Goal: Transaction & Acquisition: Purchase product/service

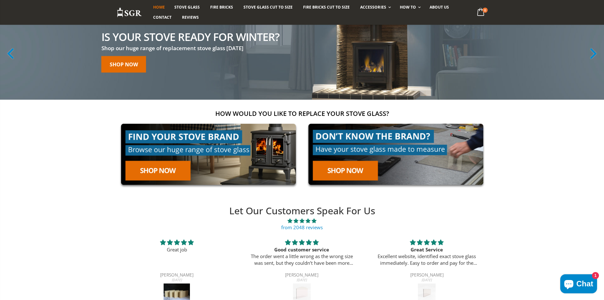
scroll to position [63, 0]
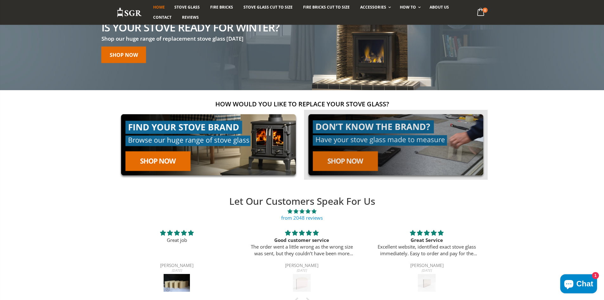
click at [363, 164] on link at bounding box center [396, 145] width 184 height 70
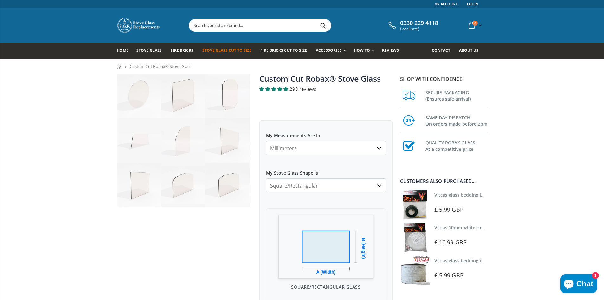
click at [334, 148] on select "Millimeters Centimeters Inches" at bounding box center [326, 148] width 120 height 14
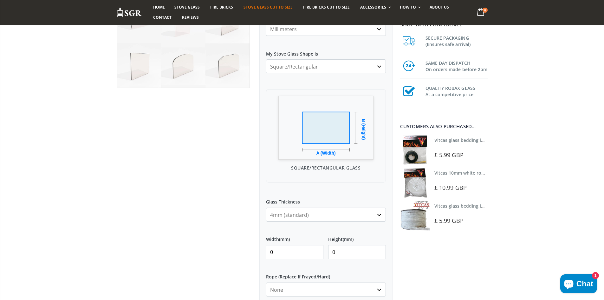
scroll to position [127, 0]
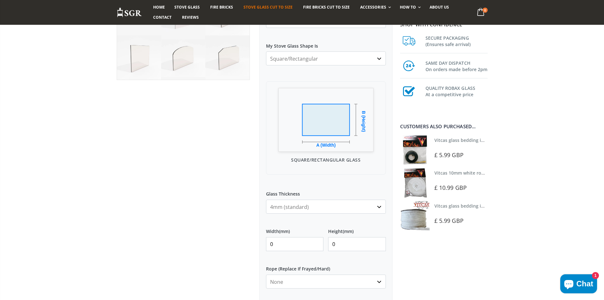
click at [349, 206] on select "4mm (standard) 5mm (gas fires with baffled flue) 3mm (For Use In Stoves With Th…" at bounding box center [326, 206] width 120 height 14
click at [368, 178] on div "My Measurements Are In Millimeters Centimeters Inches For inches, please enter …" at bounding box center [325, 203] width 133 height 420
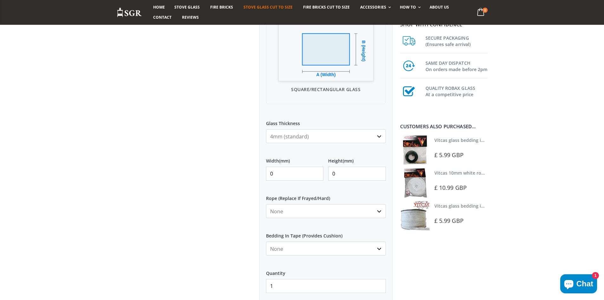
scroll to position [222, 0]
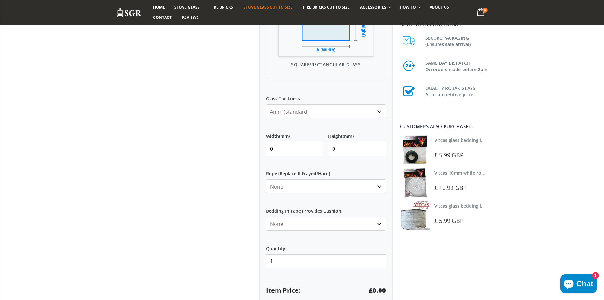
click at [323, 185] on select "None 3mm White 6mm White 8mm White 10mm White 12mm White 6mm Black 8mm Black 10…" at bounding box center [326, 186] width 120 height 14
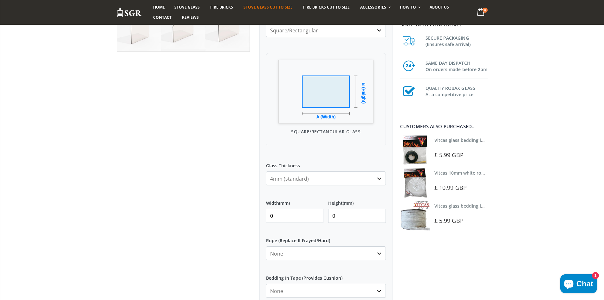
scroll to position [159, 0]
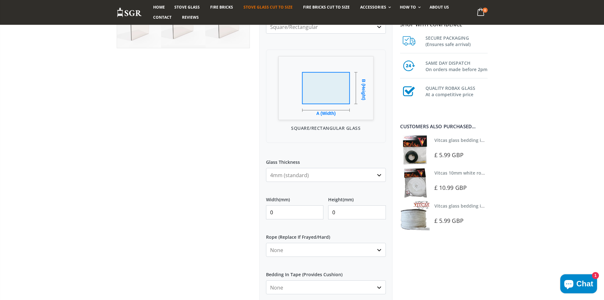
click at [321, 173] on select "4mm (standard) 5mm (gas fires with baffled flue) 3mm (For Use In Stoves With Th…" at bounding box center [326, 175] width 120 height 14
click at [261, 145] on div "My Measurements Are In Millimeters Centimeters Inches For inches, please enter …" at bounding box center [325, 172] width 133 height 420
click at [317, 209] on input "1" at bounding box center [295, 212] width 58 height 14
click at [317, 208] on input "150" at bounding box center [295, 212] width 58 height 14
click at [317, 208] on input "151" at bounding box center [295, 212] width 58 height 14
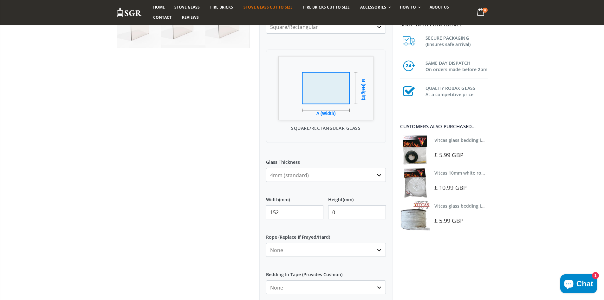
click at [317, 208] on input "152" at bounding box center [295, 212] width 58 height 14
click at [317, 208] on input "153" at bounding box center [295, 212] width 58 height 14
click at [317, 208] on input "154" at bounding box center [295, 212] width 58 height 14
click at [317, 208] on input "155" at bounding box center [295, 212] width 58 height 14
type input "156"
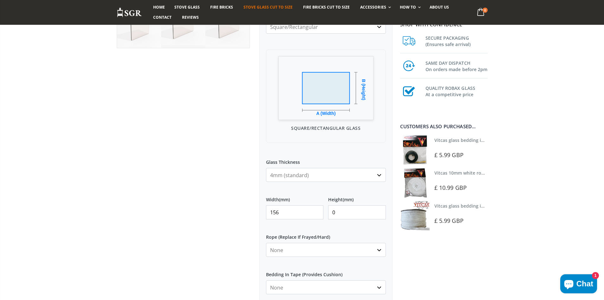
click at [317, 208] on input "156" at bounding box center [295, 212] width 58 height 14
click at [351, 213] on input "0" at bounding box center [357, 212] width 58 height 14
click at [379, 210] on input "34" at bounding box center [357, 212] width 58 height 14
click at [379, 210] on input "35" at bounding box center [357, 212] width 58 height 14
click at [379, 210] on input "36" at bounding box center [357, 212] width 58 height 14
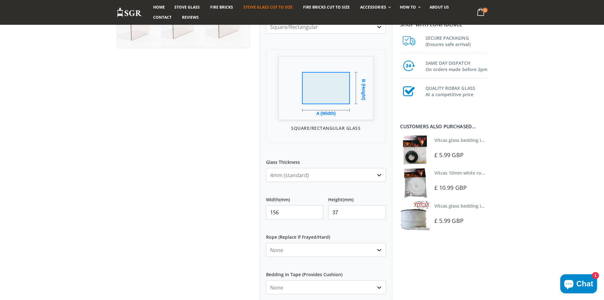
click at [379, 210] on input "37" at bounding box center [357, 212] width 58 height 14
click at [379, 210] on input "38" at bounding box center [357, 212] width 58 height 14
click at [379, 210] on input "39" at bounding box center [357, 212] width 58 height 14
click at [379, 210] on input "40" at bounding box center [357, 212] width 58 height 14
click at [379, 210] on input "41" at bounding box center [357, 212] width 58 height 14
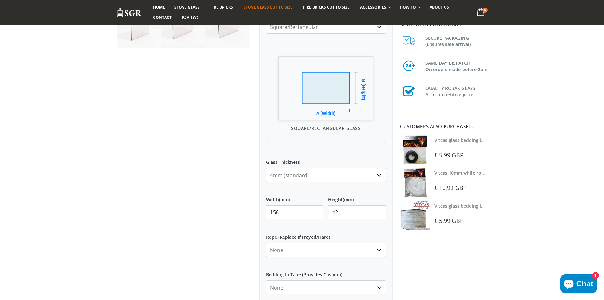
click at [379, 210] on input "42" at bounding box center [357, 212] width 58 height 14
click at [379, 210] on input "43" at bounding box center [357, 212] width 58 height 14
click at [379, 210] on input "44" at bounding box center [357, 212] width 58 height 14
click at [379, 210] on input "45" at bounding box center [357, 212] width 58 height 14
click at [379, 210] on input "46" at bounding box center [357, 212] width 58 height 14
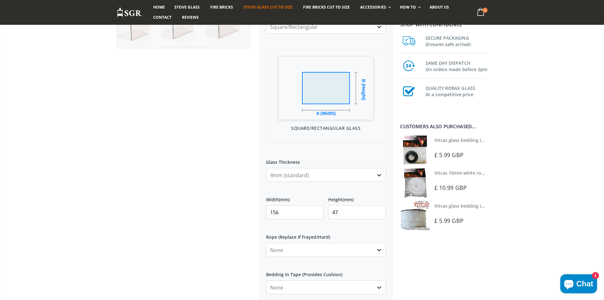
click at [379, 210] on input "47" at bounding box center [357, 212] width 58 height 14
click at [379, 210] on input "48" at bounding box center [357, 212] width 58 height 14
click at [379, 210] on input "49" at bounding box center [357, 212] width 58 height 14
click at [379, 210] on input "50" at bounding box center [357, 212] width 58 height 14
click at [379, 210] on input "51" at bounding box center [357, 212] width 58 height 14
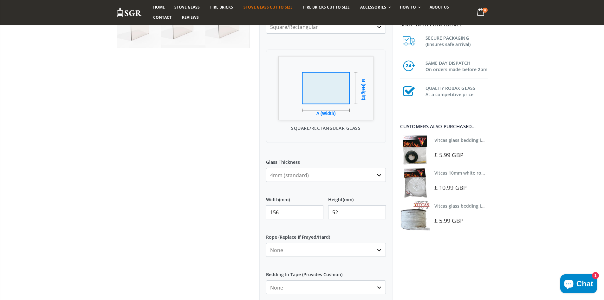
click at [378, 210] on input "52" at bounding box center [357, 212] width 58 height 14
type input "53"
click at [378, 210] on input "53" at bounding box center [357, 212] width 58 height 14
click at [304, 176] on select "4mm (standard) 5mm (gas fires with baffled flue) 3mm (For Use In Stoves With Th…" at bounding box center [326, 175] width 120 height 14
click at [272, 139] on div "Square/Rectangular Glass" at bounding box center [326, 95] width 120 height 93
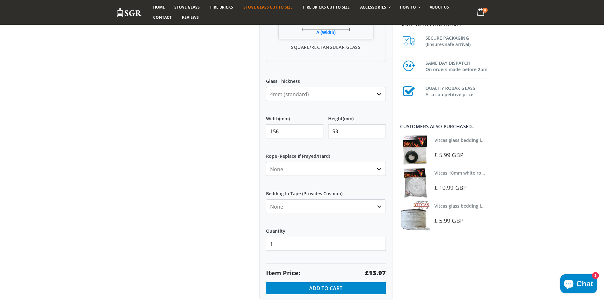
scroll to position [254, 0]
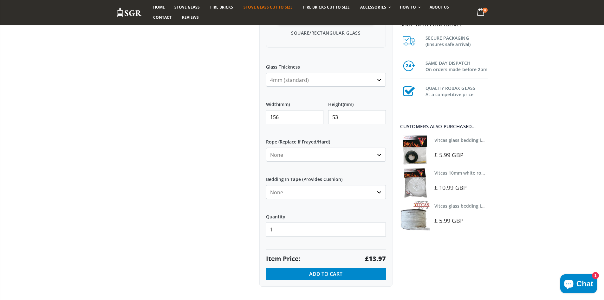
click at [311, 155] on select "None 3mm White 6mm White 8mm White 10mm White 12mm White 6mm Black 8mm Black 10…" at bounding box center [326, 154] width 120 height 14
click at [305, 136] on label "Rope (Replace If Frayed/Hard)" at bounding box center [326, 138] width 120 height 11
click at [305, 147] on select "None 3mm White 6mm White 8mm White 10mm White 12mm White 6mm Black 8mm Black 10…" at bounding box center [326, 154] width 120 height 14
click at [306, 193] on select "None Black White" at bounding box center [326, 192] width 120 height 14
select select "black"
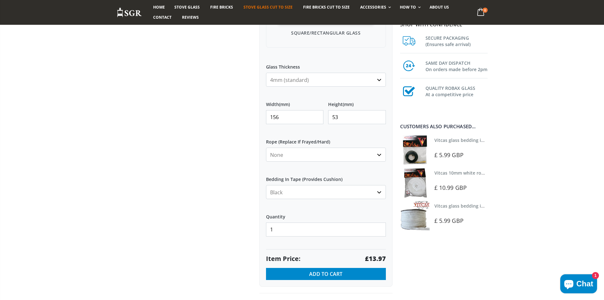
click at [266, 185] on select "None Black White" at bounding box center [326, 192] width 120 height 14
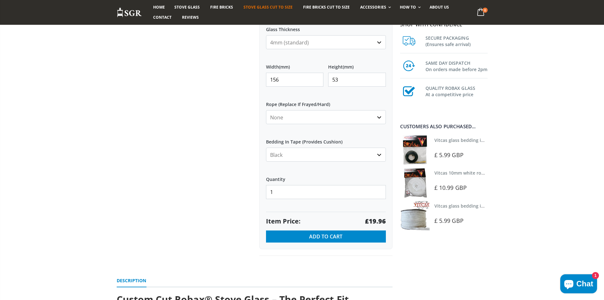
scroll to position [285, 0]
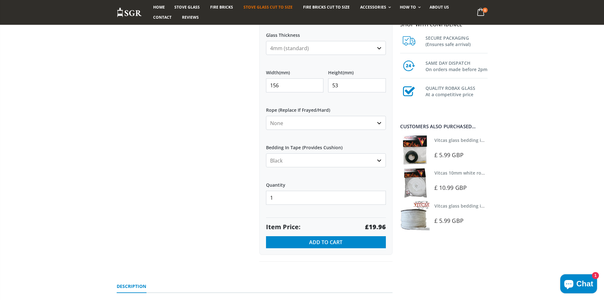
click at [296, 158] on select "None Black White" at bounding box center [326, 160] width 120 height 14
click at [304, 141] on label "Bedding In Tape (Provides Cushion)" at bounding box center [326, 144] width 120 height 11
click at [304, 153] on select "None Black White" at bounding box center [326, 160] width 120 height 14
click at [304, 141] on label "Bedding In Tape (Provides Cushion)" at bounding box center [326, 144] width 120 height 11
click at [304, 153] on select "None Black White" at bounding box center [326, 160] width 120 height 14
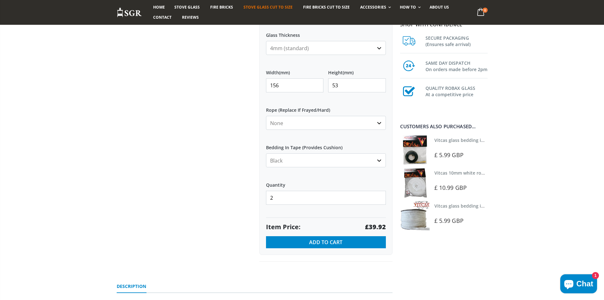
click at [380, 195] on input "2" at bounding box center [326, 198] width 120 height 14
type input "3"
click at [380, 194] on input "3" at bounding box center [326, 198] width 120 height 14
click at [325, 158] on select "None Black White" at bounding box center [326, 160] width 120 height 14
select select "none"
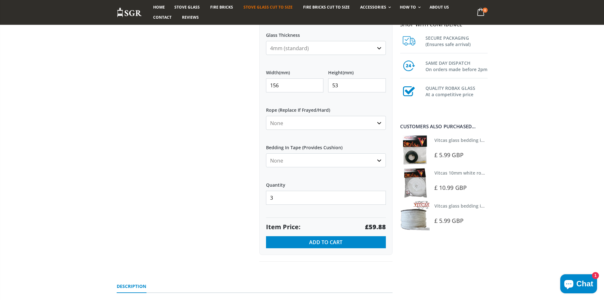
click at [266, 153] on select "None Black White" at bounding box center [326, 160] width 120 height 14
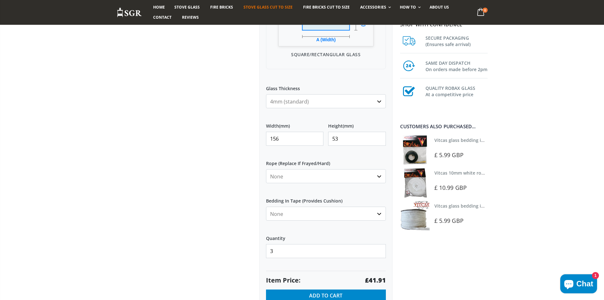
scroll to position [190, 0]
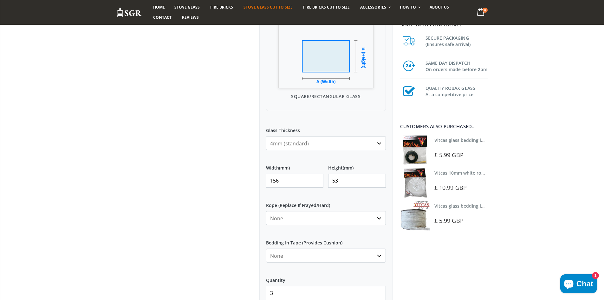
click at [303, 146] on select "4mm (standard) 5mm (gas fires with baffled flue) 3mm (For Use In Stoves With Th…" at bounding box center [326, 143] width 120 height 14
click at [266, 136] on select "4mm (standard) 5mm (gas fires with baffled flue) 3mm (For Use In Stoves With Th…" at bounding box center [326, 143] width 120 height 14
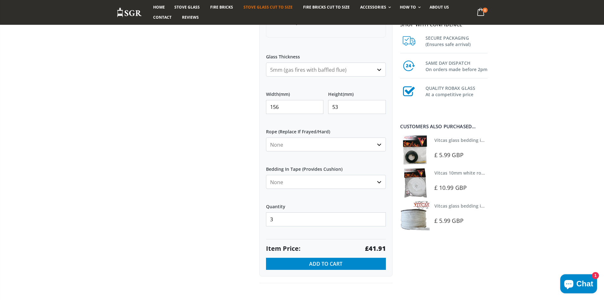
scroll to position [254, 0]
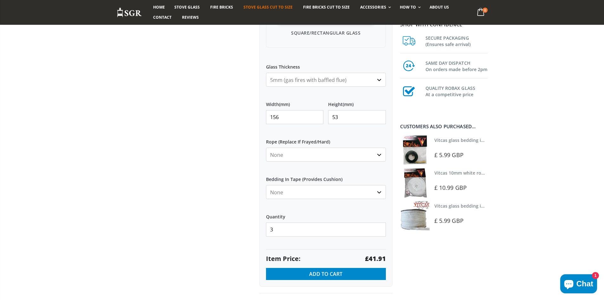
click at [329, 78] on select "4mm (standard) 5mm (gas fires with baffled flue) 3mm (For Use In Stoves With Th…" at bounding box center [326, 80] width 120 height 14
click at [266, 73] on select "4mm (standard) 5mm (gas fires with baffled flue) 3mm (For Use In Stoves With Th…" at bounding box center [326, 80] width 120 height 14
click at [315, 78] on select "4mm (standard) 5mm (gas fires with baffled flue) 3mm (For Use In Stoves With Th…" at bounding box center [326, 80] width 120 height 14
click at [266, 73] on select "4mm (standard) 5mm (gas fires with baffled flue) 3mm (For Use In Stoves With Th…" at bounding box center [326, 80] width 120 height 14
click at [342, 56] on div "My Measurements Are In Millimeters Centimeters Inches For inches, please enter …" at bounding box center [325, 77] width 133 height 420
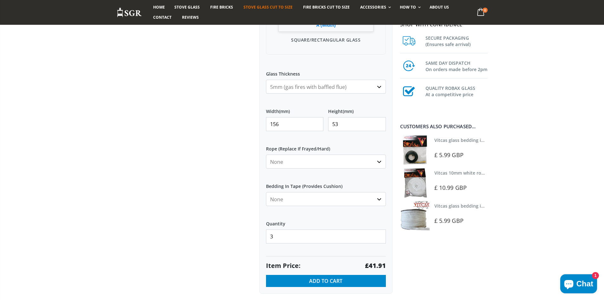
scroll to position [222, 0]
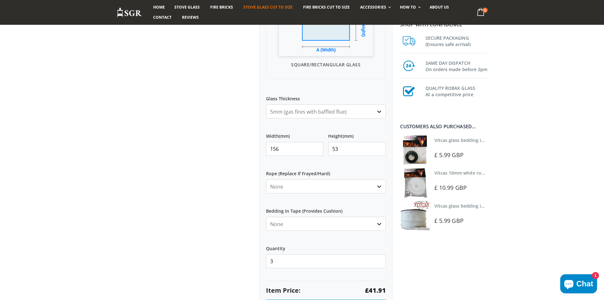
click at [283, 112] on select "4mm (standard) 5mm (gas fires with baffled flue) 3mm (For Use In Stoves With Th…" at bounding box center [326, 111] width 120 height 14
select select "4mm"
click at [266, 104] on select "4mm (standard) 5mm (gas fires with baffled flue) 3mm (For Use In Stoves With Th…" at bounding box center [326, 111] width 120 height 14
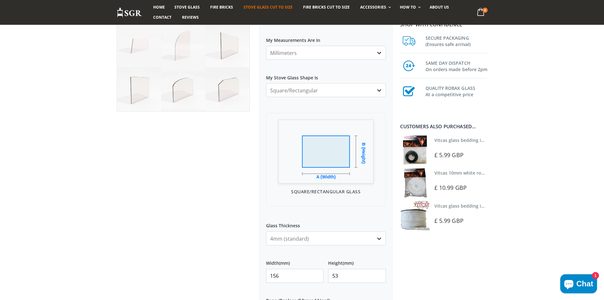
scroll to position [63, 0]
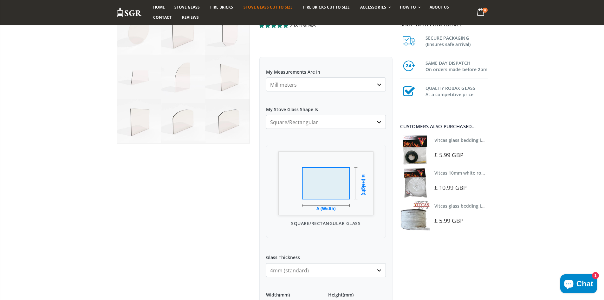
click at [307, 124] on select "Square/Rectangular Arched Half Arch Both Top Corners Cut Single Corner Cut All …" at bounding box center [326, 122] width 120 height 14
click at [229, 190] on div at bounding box center [183, 246] width 143 height 473
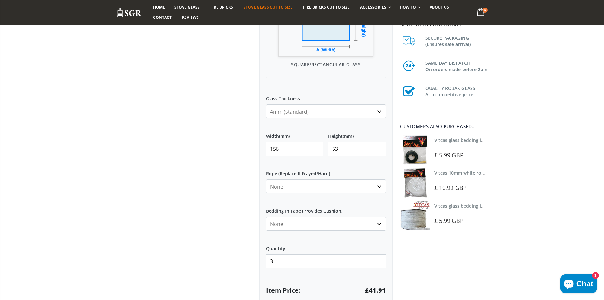
scroll to position [254, 0]
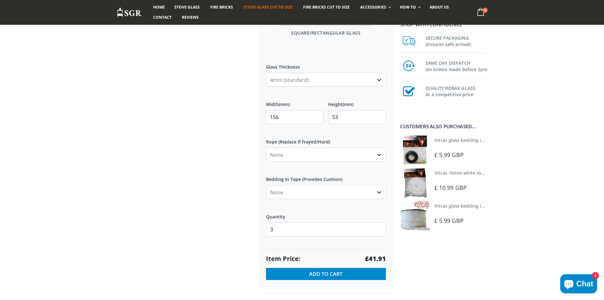
click at [293, 195] on select "None Black White" at bounding box center [326, 192] width 120 height 14
select select "black"
click at [266, 185] on select "None Black White" at bounding box center [326, 192] width 120 height 14
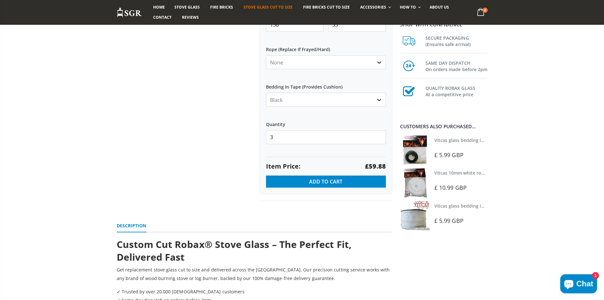
scroll to position [349, 0]
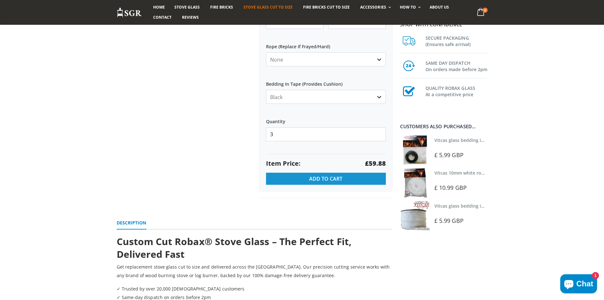
click at [325, 180] on span "Add to Cart" at bounding box center [325, 178] width 33 height 7
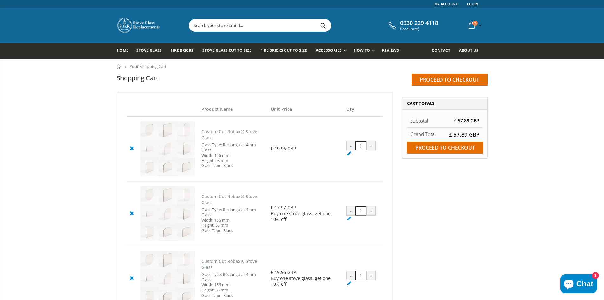
click at [138, 24] on img at bounding box center [139, 25] width 44 height 16
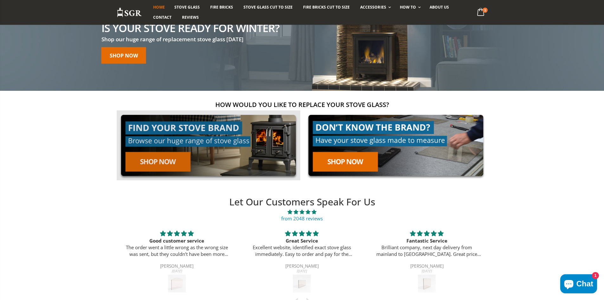
scroll to position [63, 0]
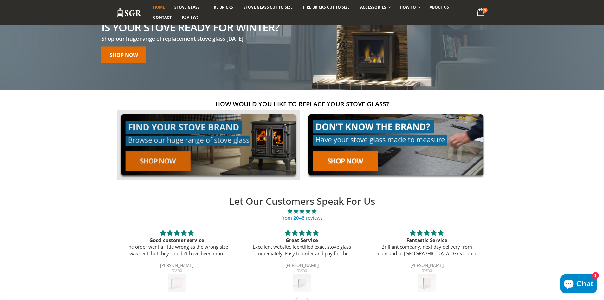
click at [233, 153] on link at bounding box center [209, 145] width 184 height 70
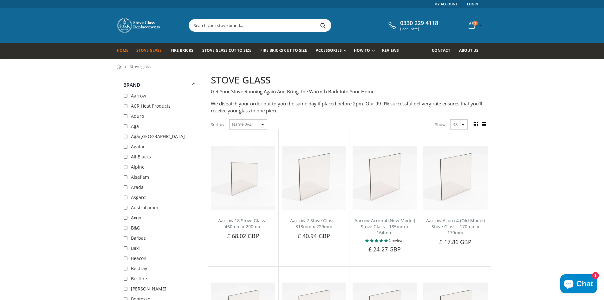
click at [123, 48] on span "Home" at bounding box center [123, 50] width 12 height 5
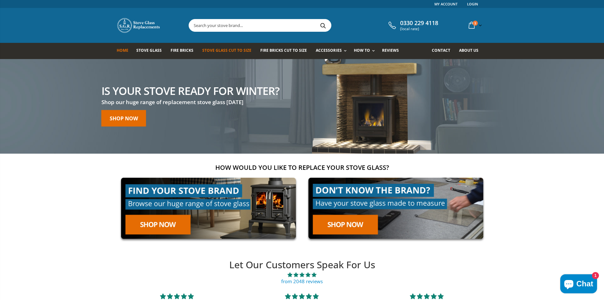
click at [218, 51] on span "Stove Glass Cut To Size" at bounding box center [226, 50] width 49 height 5
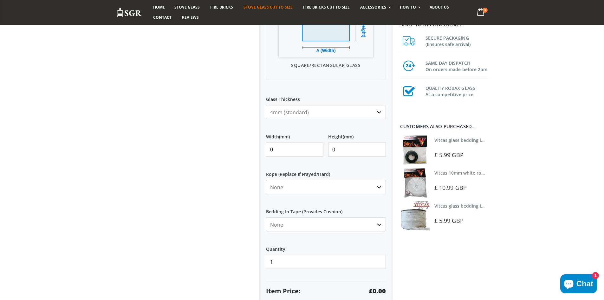
scroll to position [222, 0]
click at [317, 145] on input "141" at bounding box center [295, 149] width 58 height 14
click at [317, 145] on input "153" at bounding box center [295, 149] width 58 height 14
click at [317, 145] on input "154" at bounding box center [295, 149] width 58 height 14
click at [317, 145] on input "155" at bounding box center [295, 149] width 58 height 14
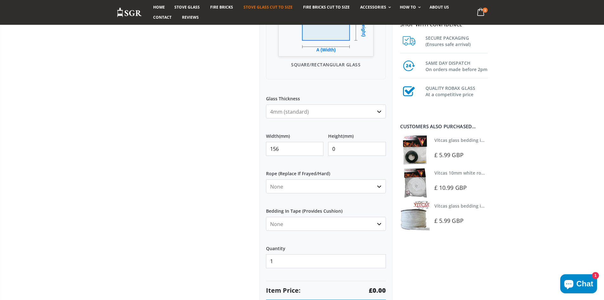
type input "156"
click at [317, 145] on input "156" at bounding box center [295, 149] width 58 height 14
click at [379, 147] on input "155" at bounding box center [357, 149] width 58 height 14
click at [379, 147] on input "156" at bounding box center [357, 149] width 58 height 14
click at [379, 147] on input "157" at bounding box center [357, 149] width 58 height 14
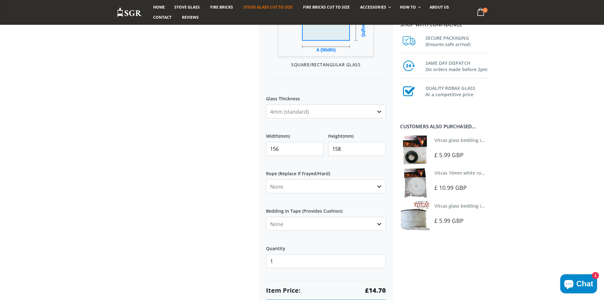
click at [379, 147] on input "158" at bounding box center [357, 149] width 58 height 14
type input "159"
click at [379, 147] on input "159" at bounding box center [357, 149] width 58 height 14
click at [364, 130] on label "Height (mm)" at bounding box center [357, 133] width 58 height 11
click at [364, 142] on input "159" at bounding box center [357, 149] width 58 height 14
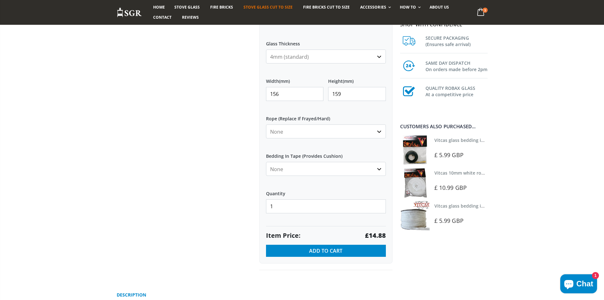
scroll to position [285, 0]
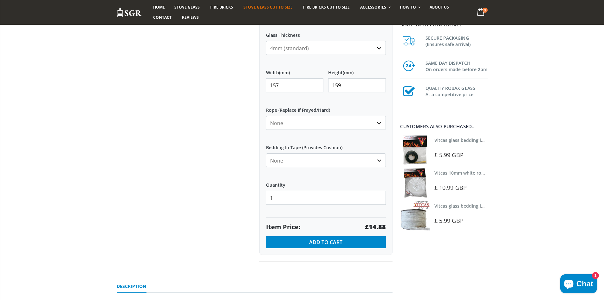
click at [317, 82] on input "157" at bounding box center [295, 85] width 58 height 14
click at [317, 82] on input "158" at bounding box center [295, 85] width 58 height 14
click at [317, 82] on input "159" at bounding box center [295, 85] width 58 height 14
click at [317, 82] on input "160" at bounding box center [295, 85] width 58 height 14
click at [315, 83] on input "161" at bounding box center [295, 85] width 58 height 14
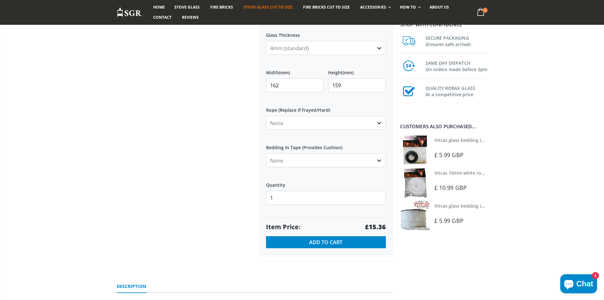
click at [315, 83] on input "162" at bounding box center [295, 85] width 58 height 14
click at [315, 83] on input "163" at bounding box center [295, 85] width 58 height 14
click at [315, 83] on input "164" at bounding box center [295, 85] width 58 height 14
click at [315, 83] on input "165" at bounding box center [295, 85] width 58 height 14
click at [317, 90] on input "156" at bounding box center [295, 85] width 58 height 14
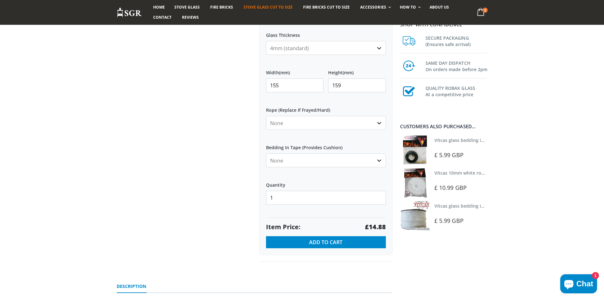
click at [316, 89] on input "155" at bounding box center [295, 85] width 58 height 14
click at [316, 89] on input "154" at bounding box center [295, 85] width 58 height 14
click at [316, 89] on input "153" at bounding box center [295, 85] width 58 height 14
click at [317, 82] on input "154" at bounding box center [295, 85] width 58 height 14
click at [317, 82] on input "155" at bounding box center [295, 85] width 58 height 14
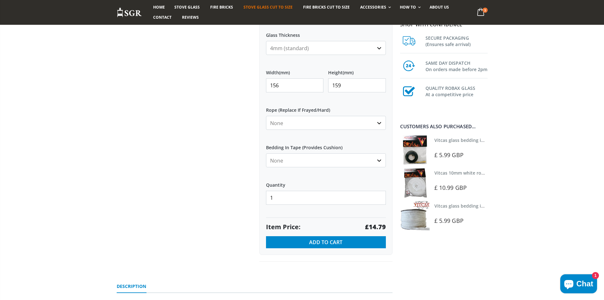
click at [317, 82] on input "156" at bounding box center [295, 85] width 58 height 14
click at [317, 82] on input "157" at bounding box center [295, 85] width 58 height 14
type input "158"
click at [317, 82] on input "158" at bounding box center [295, 85] width 58 height 14
click at [349, 83] on input "159" at bounding box center [357, 85] width 58 height 14
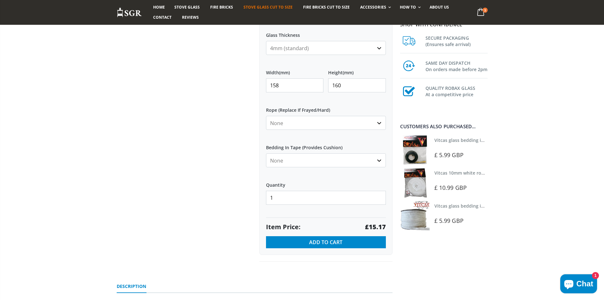
click at [379, 82] on input "160" at bounding box center [357, 85] width 58 height 14
click at [379, 82] on input "161" at bounding box center [357, 85] width 58 height 14
click at [379, 81] on input "162" at bounding box center [357, 85] width 58 height 14
click at [379, 81] on input "163" at bounding box center [357, 85] width 58 height 14
click at [379, 81] on input "164" at bounding box center [357, 85] width 58 height 14
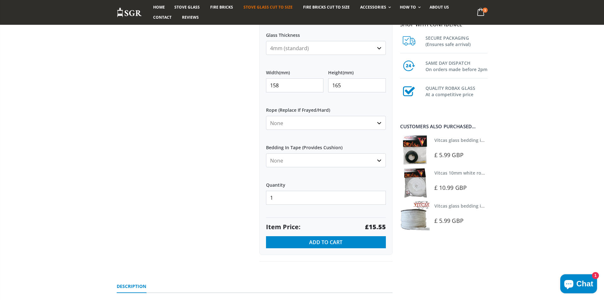
type input "165"
click at [379, 81] on input "165" at bounding box center [357, 85] width 58 height 14
click at [332, 155] on select "None Black White" at bounding box center [326, 160] width 120 height 14
select select "black"
click at [266, 153] on select "None Black White" at bounding box center [326, 160] width 120 height 14
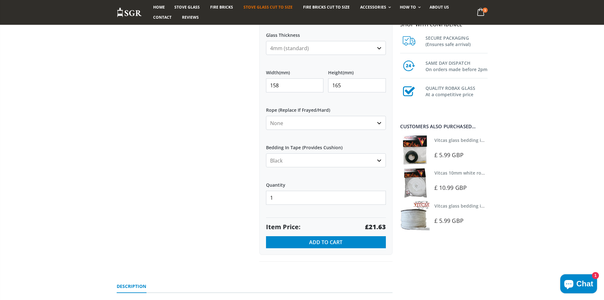
click at [234, 171] on div at bounding box center [183, 24] width 143 height 473
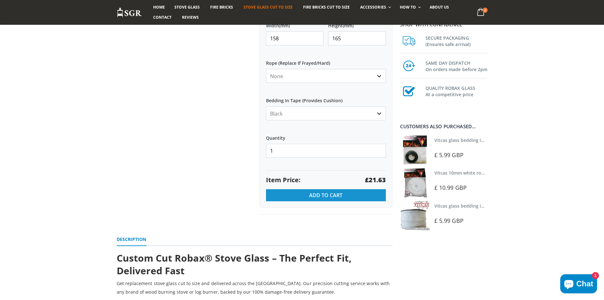
scroll to position [349, 0]
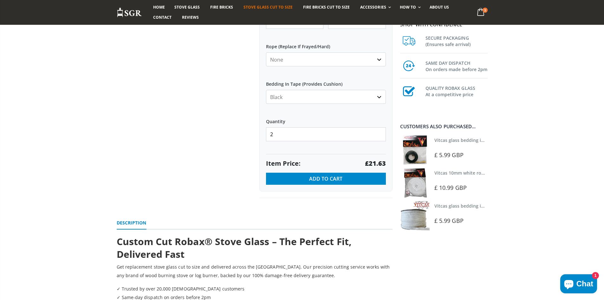
type input "2"
click at [380, 132] on input "2" at bounding box center [326, 134] width 120 height 14
click at [329, 178] on span "Add to Cart" at bounding box center [325, 178] width 33 height 7
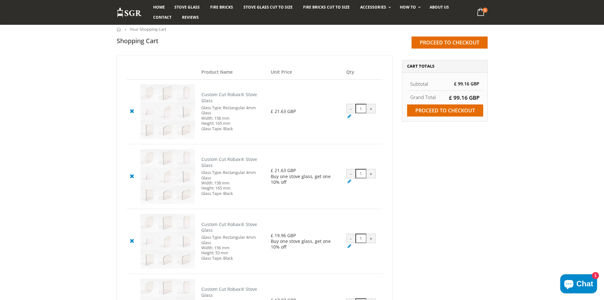
scroll to position [95, 0]
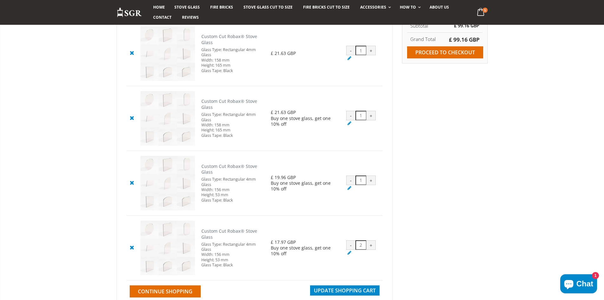
click at [349, 182] on div "-" at bounding box center [351, 180] width 10 height 10
click at [131, 185] on icon at bounding box center [132, 182] width 8 height 8
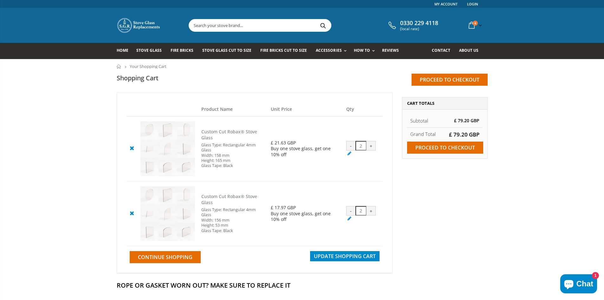
click at [131, 214] on icon at bounding box center [132, 213] width 8 height 8
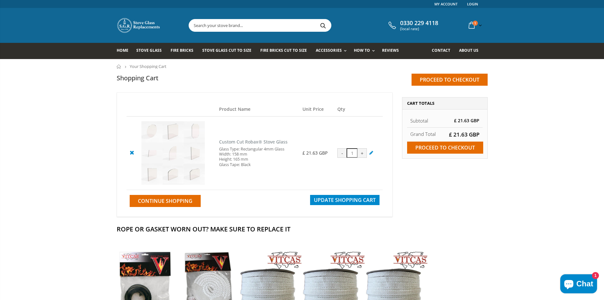
click at [370, 152] on icon at bounding box center [371, 152] width 6 height 6
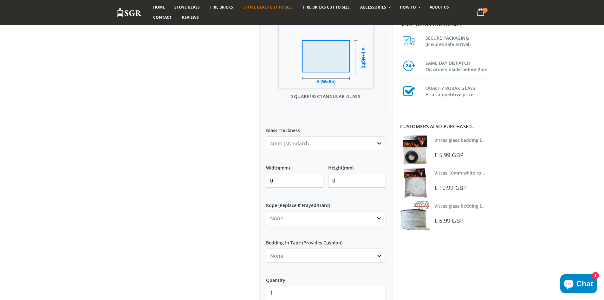
scroll to position [222, 0]
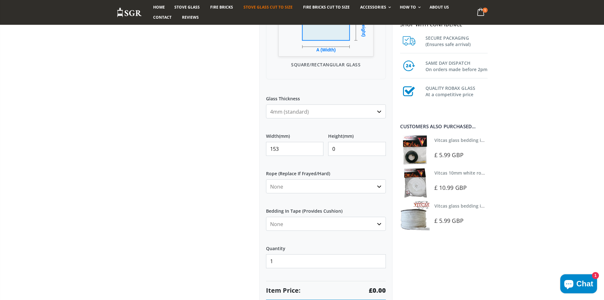
click at [317, 146] on input "153" at bounding box center [295, 149] width 58 height 14
click at [317, 145] on input "154" at bounding box center [295, 149] width 58 height 14
type input "155"
click at [317, 145] on input "155" at bounding box center [295, 149] width 58 height 14
click at [379, 146] on input "156" at bounding box center [357, 149] width 58 height 14
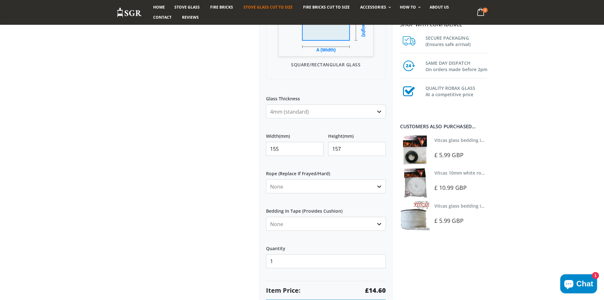
click at [379, 146] on input "157" at bounding box center [357, 149] width 58 height 14
click at [379, 146] on input "158" at bounding box center [357, 149] width 58 height 14
click at [379, 146] on input "159" at bounding box center [357, 149] width 58 height 14
click at [379, 146] on input "160" at bounding box center [357, 149] width 58 height 14
click at [379, 146] on input "161" at bounding box center [357, 149] width 58 height 14
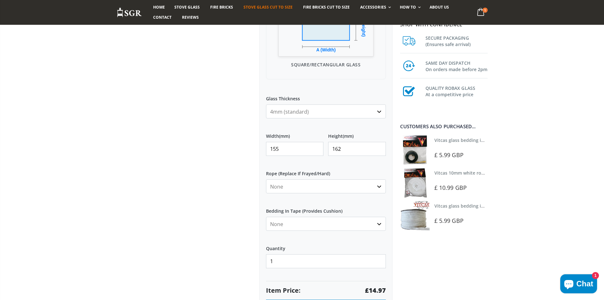
click at [379, 145] on input "162" at bounding box center [357, 149] width 58 height 14
type input "163"
click at [379, 145] on input "163" at bounding box center [357, 149] width 58 height 14
click at [325, 224] on select "None Black White" at bounding box center [326, 224] width 120 height 14
select select "black"
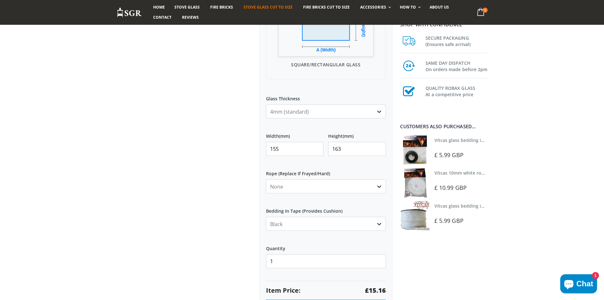
click at [266, 217] on select "None Black White" at bounding box center [326, 224] width 120 height 14
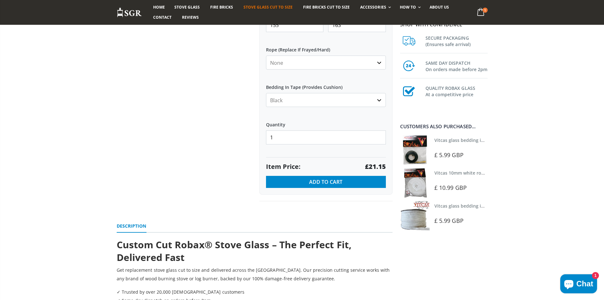
scroll to position [349, 0]
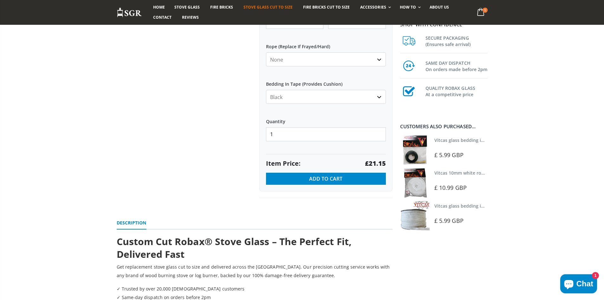
click at [285, 134] on input "1" at bounding box center [326, 134] width 120 height 14
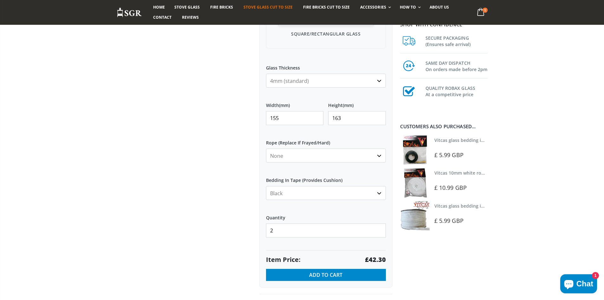
scroll to position [254, 0]
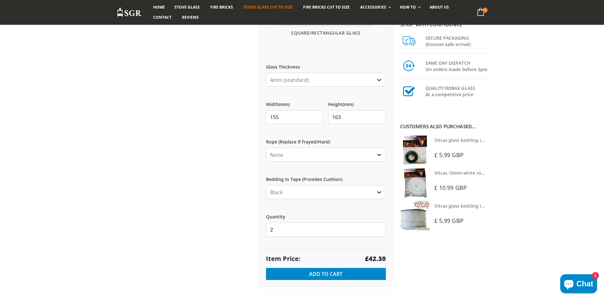
type input "2"
click at [344, 134] on label "Rope (Replace If Frayed/Hard)" at bounding box center [326, 138] width 120 height 11
click at [344, 147] on select "None 3mm White 6mm White 8mm White 10mm White 12mm White 6mm Black 8mm Black 10…" at bounding box center [326, 154] width 120 height 14
click at [331, 271] on span "Add to Cart" at bounding box center [325, 273] width 33 height 7
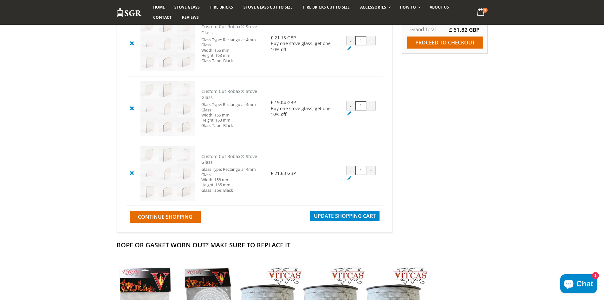
scroll to position [127, 0]
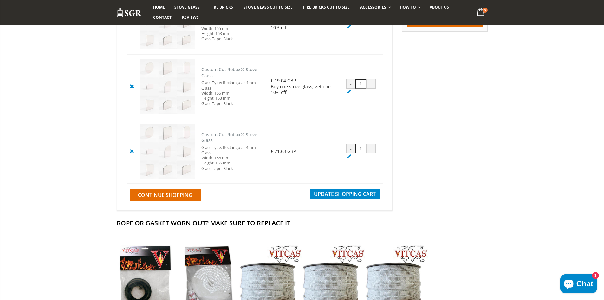
click at [131, 152] on icon at bounding box center [132, 151] width 8 height 8
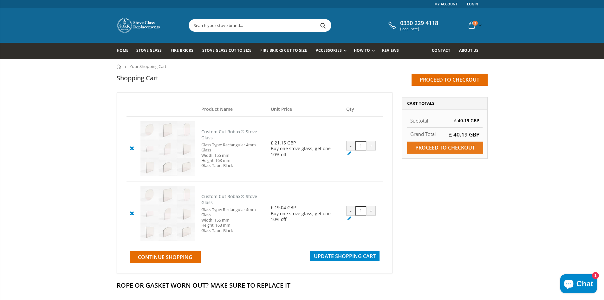
click at [453, 146] on input "Proceed to checkout" at bounding box center [445, 147] width 76 height 12
